Goal: Information Seeking & Learning: Understand process/instructions

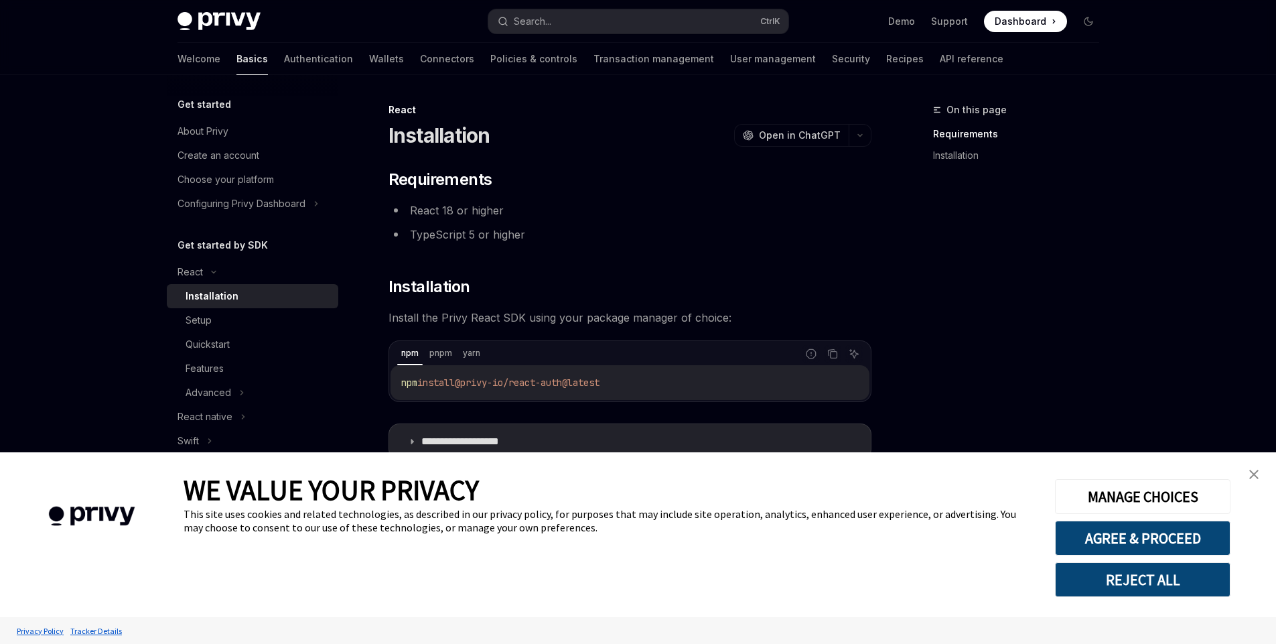
click at [1259, 474] on link "close banner" at bounding box center [1254, 474] width 27 height 27
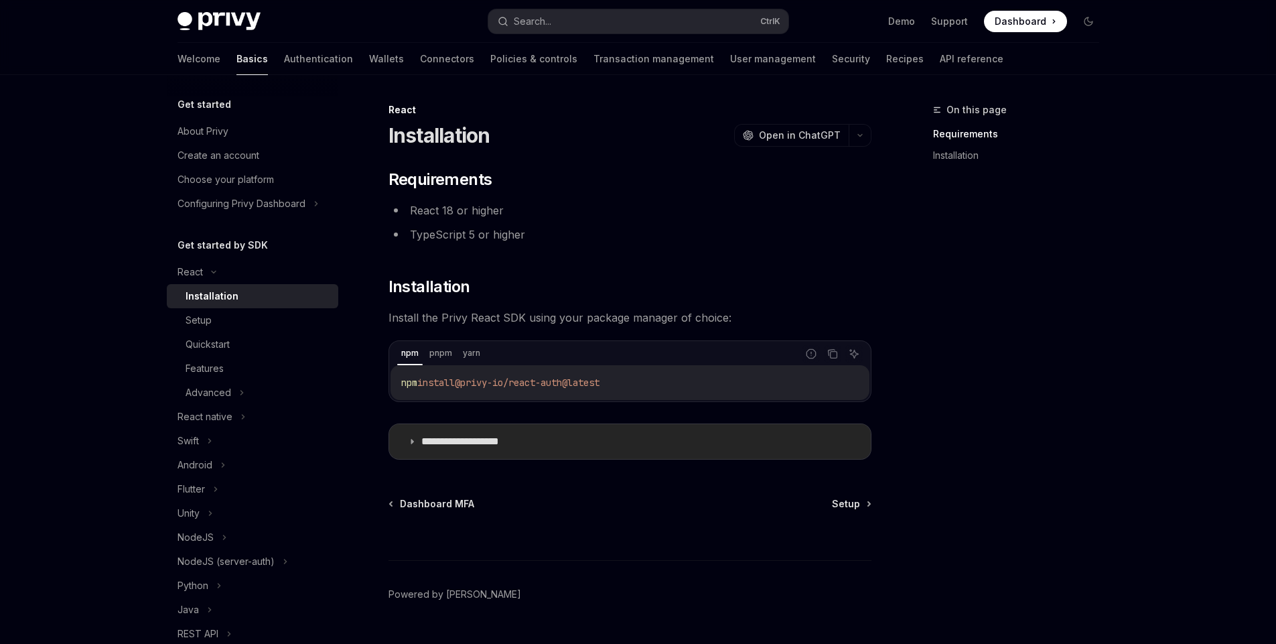
click at [416, 440] on summary "**********" at bounding box center [630, 441] width 482 height 35
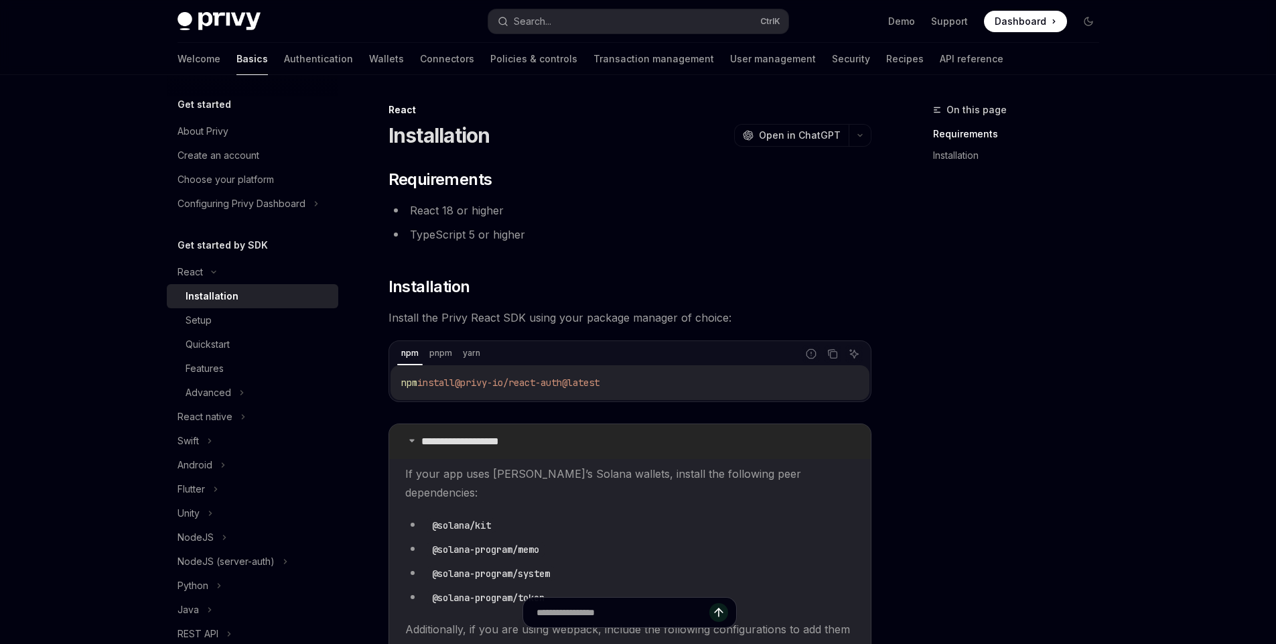
click at [409, 439] on icon at bounding box center [412, 440] width 8 height 8
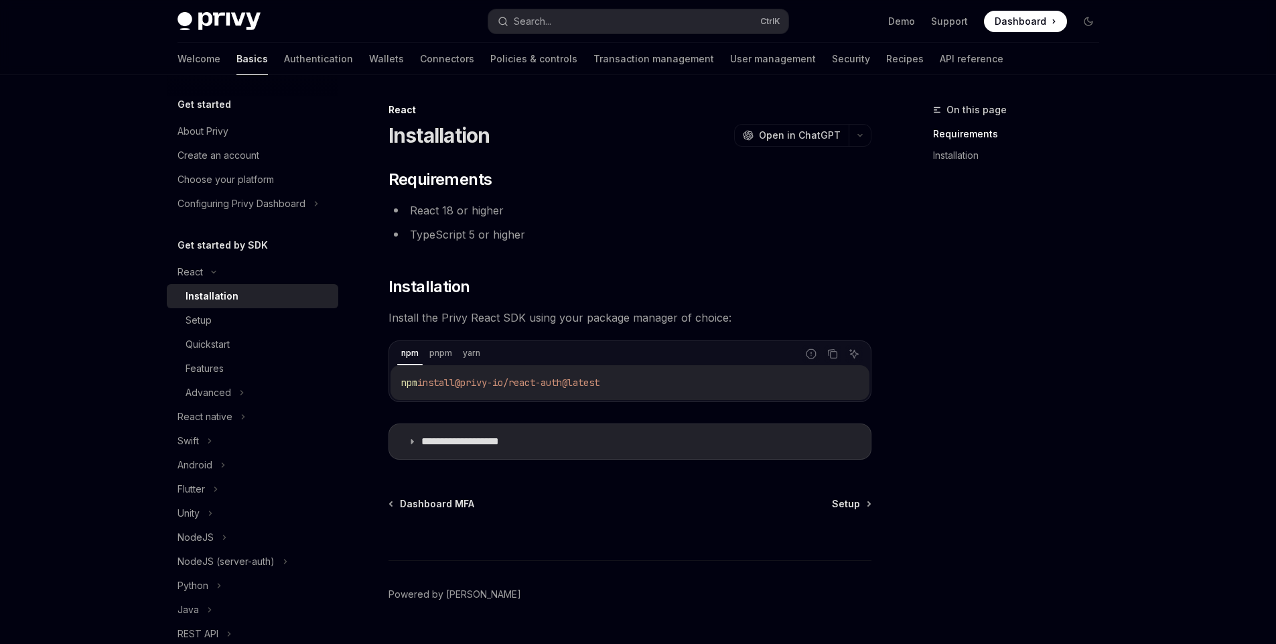
click at [488, 385] on span "@privy-io/react-auth@latest" at bounding box center [527, 383] width 145 height 12
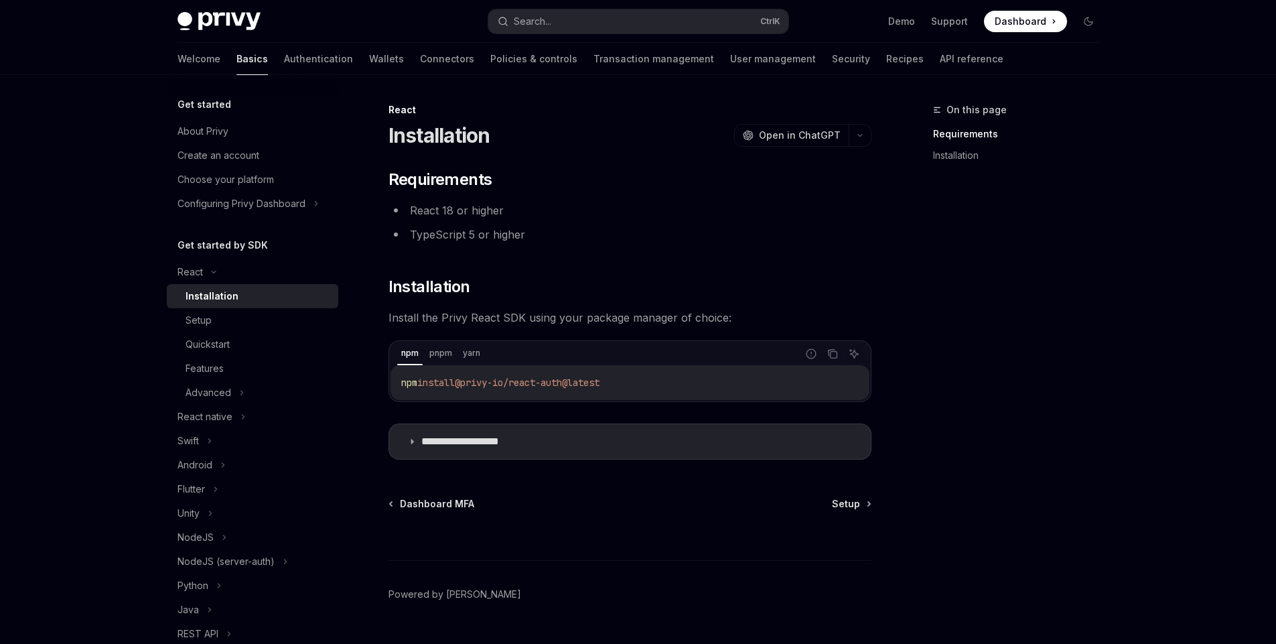
click at [466, 382] on span "@privy-io/react-auth@latest" at bounding box center [527, 383] width 145 height 12
drag, startPoint x: 466, startPoint y: 382, endPoint x: 563, endPoint y: 381, distance: 96.5
click at [563, 381] on span "@privy-io/react-auth@latest" at bounding box center [527, 383] width 145 height 12
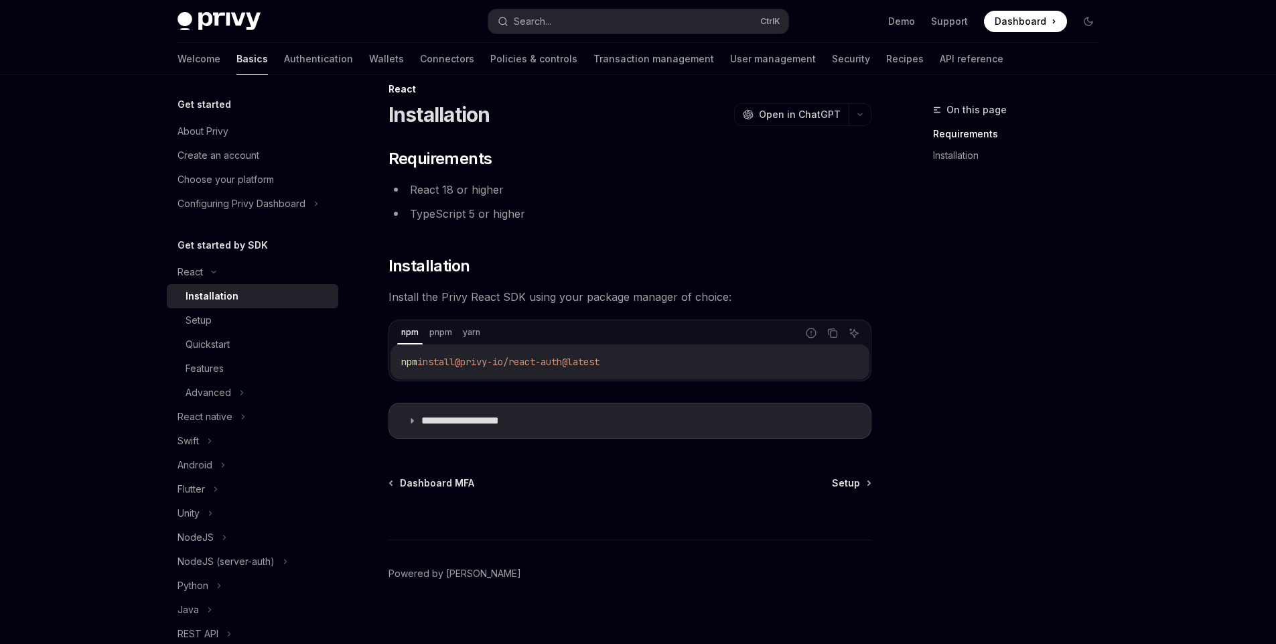
scroll to position [32, 0]
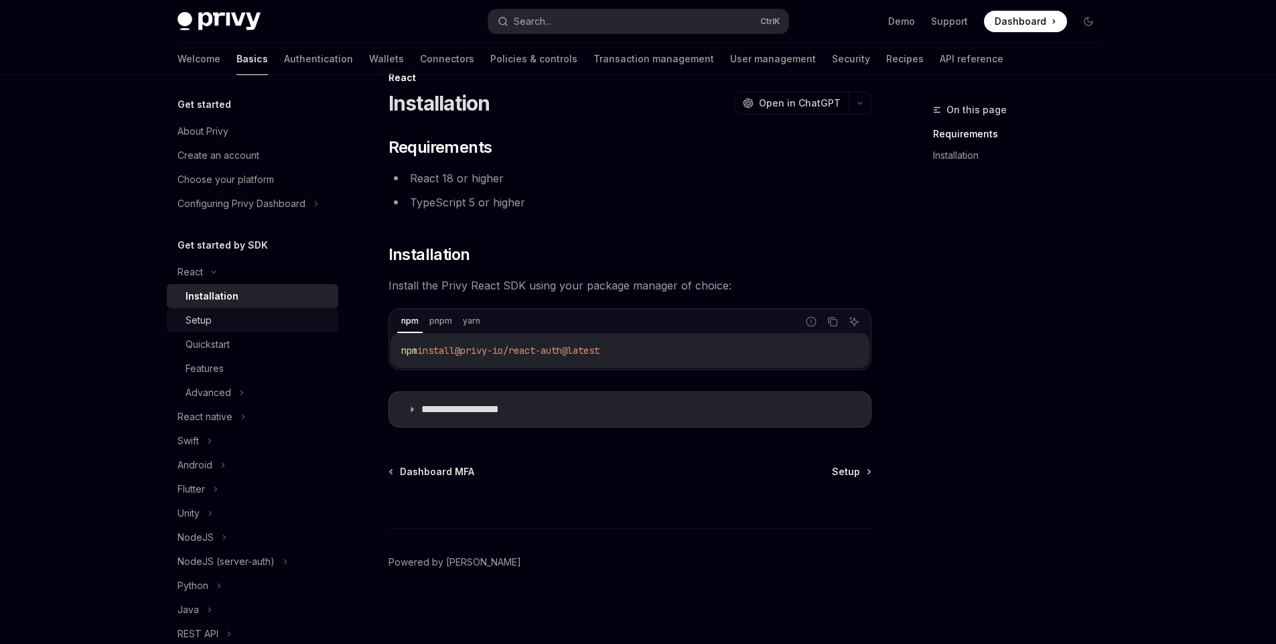
click at [212, 325] on div "Setup" at bounding box center [258, 320] width 145 height 16
type textarea "*"
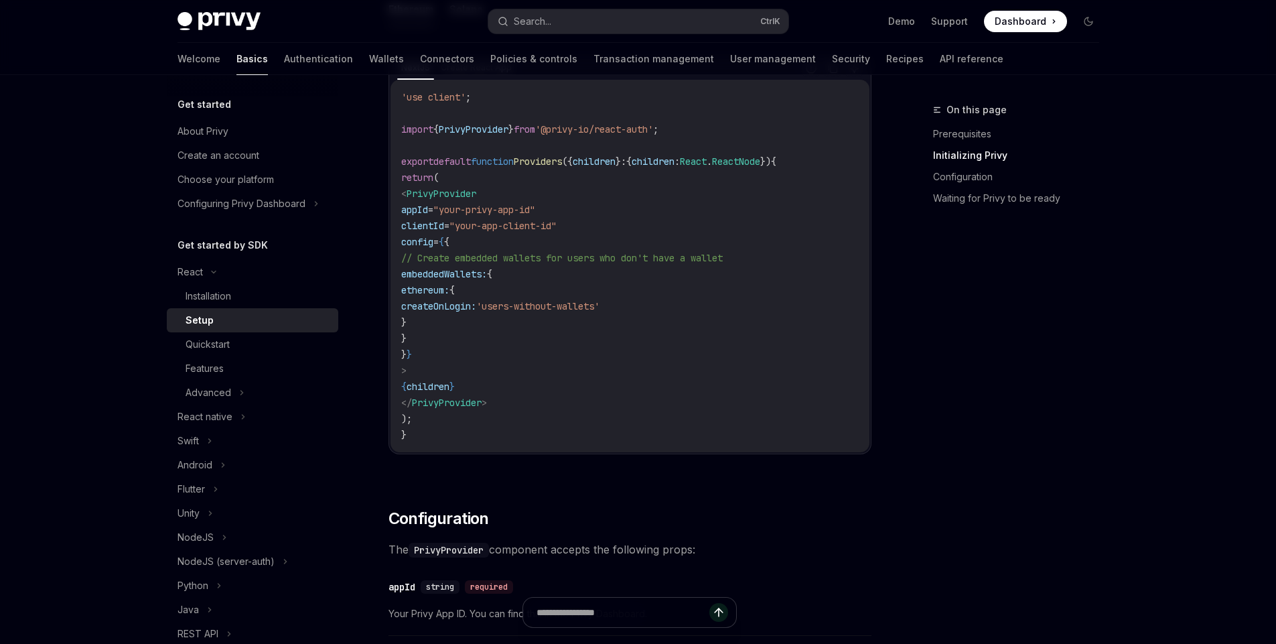
scroll to position [595, 0]
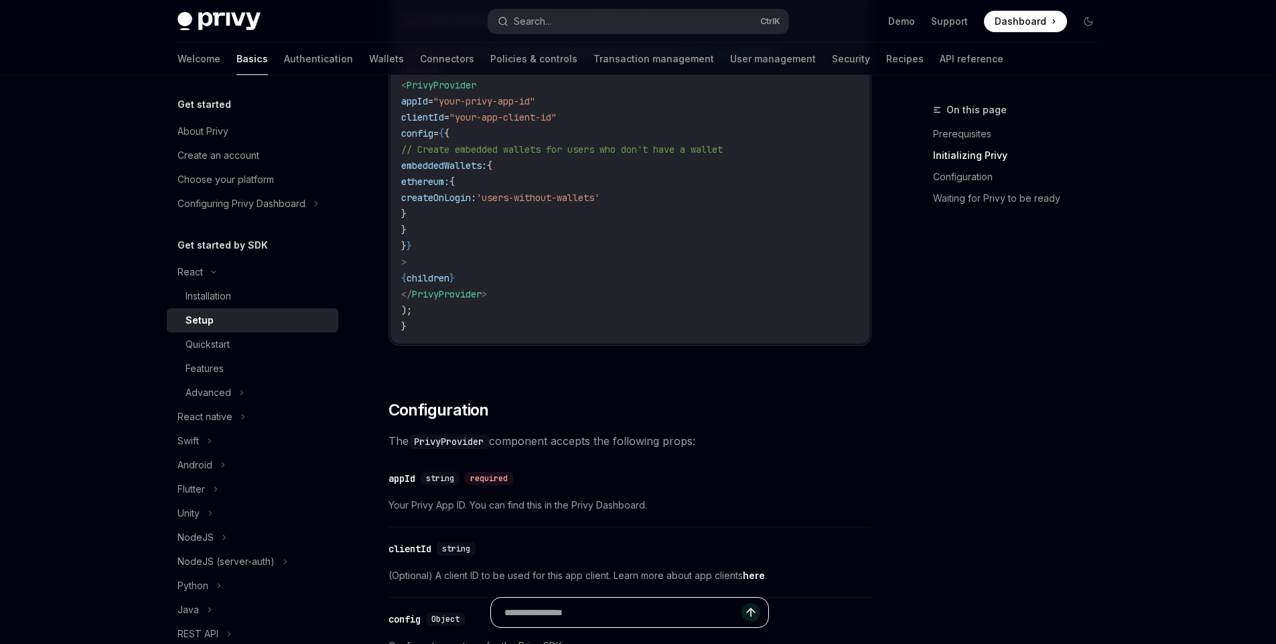
click at [610, 621] on input "text" at bounding box center [622, 612] width 237 height 29
click at [897, 528] on div "On this page Prerequisites Initializing Privy Configuration Waiting for Privy t…" at bounding box center [638, 611] width 943 height 2262
click at [619, 621] on input "text" at bounding box center [622, 612] width 237 height 29
click at [896, 532] on div "On this page Prerequisites Initializing Privy Configuration Waiting for Privy t…" at bounding box center [638, 611] width 943 height 2262
